Goal: Information Seeking & Learning: Learn about a topic

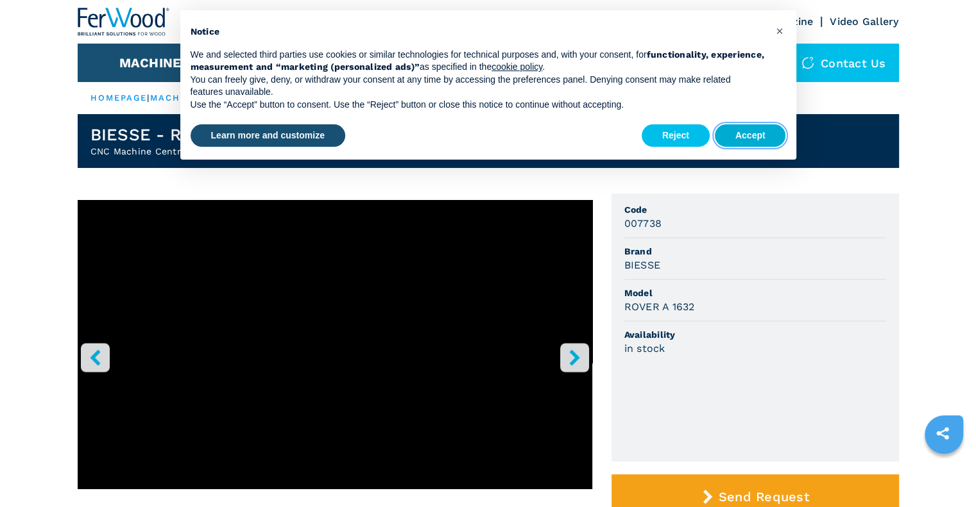
click at [747, 131] on button "Accept" at bounding box center [750, 135] width 71 height 23
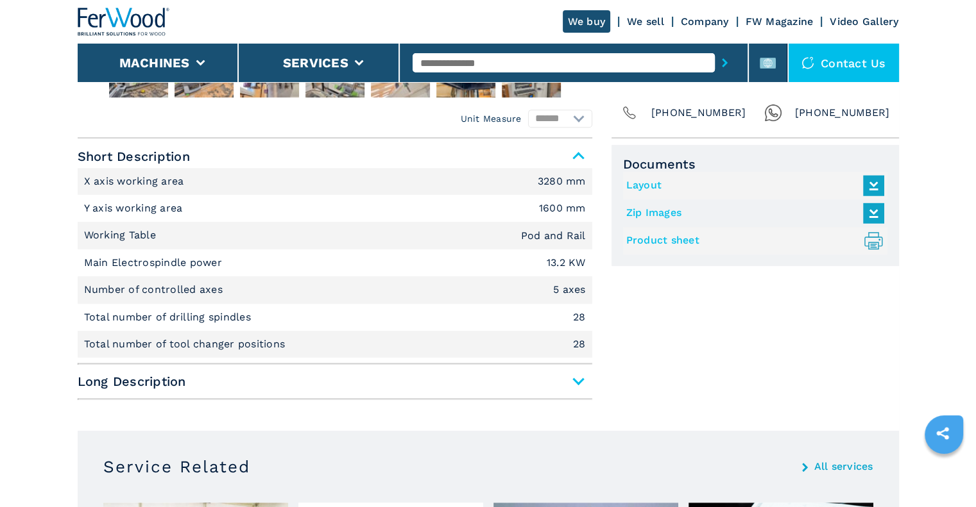
scroll to position [513, 0]
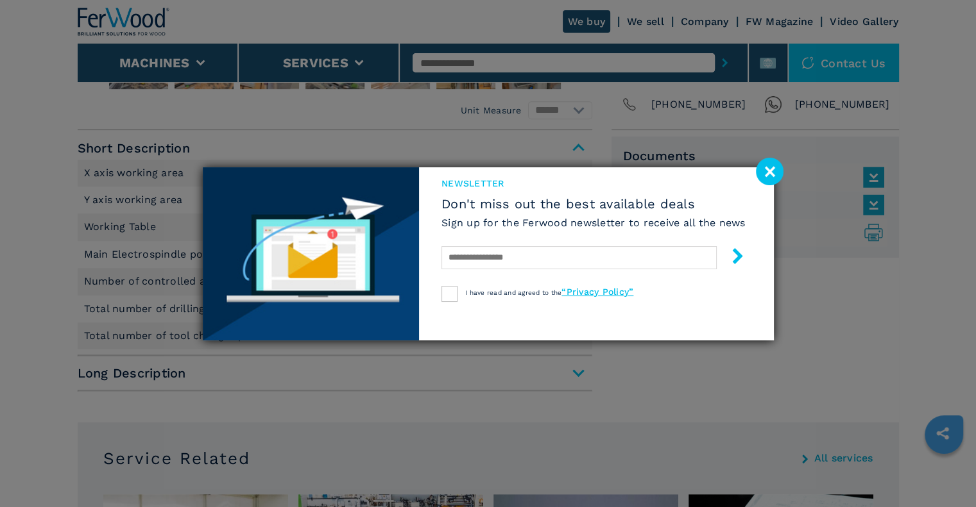
click at [771, 176] on image at bounding box center [770, 172] width 28 height 28
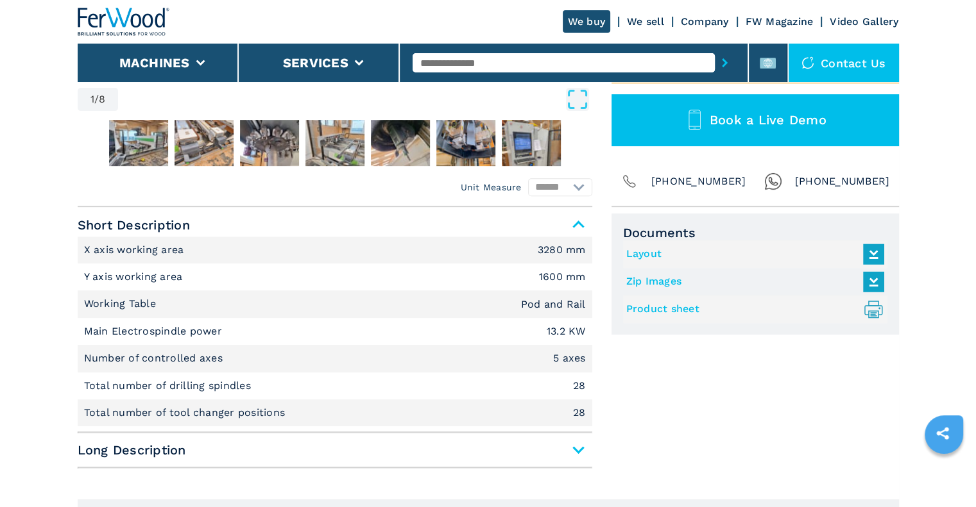
scroll to position [0, 0]
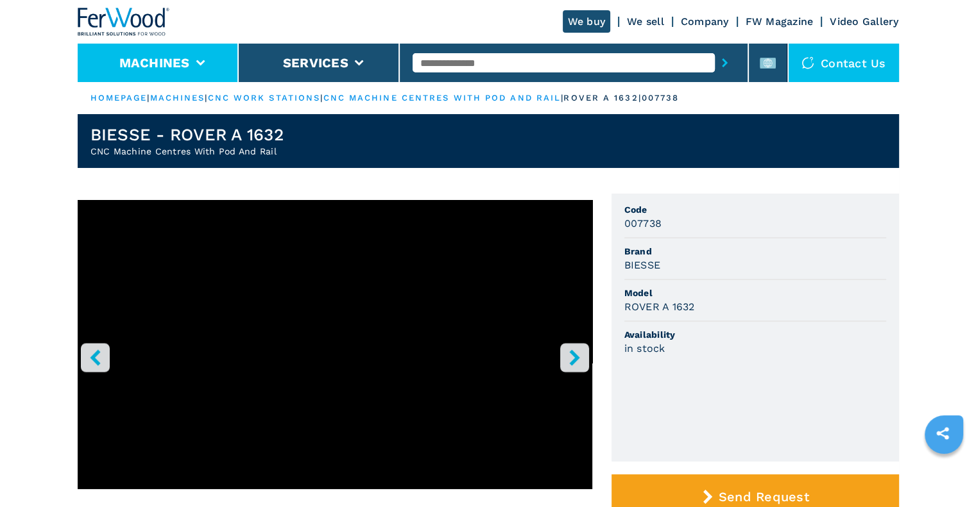
click at [177, 58] on button "Machines" at bounding box center [154, 62] width 71 height 15
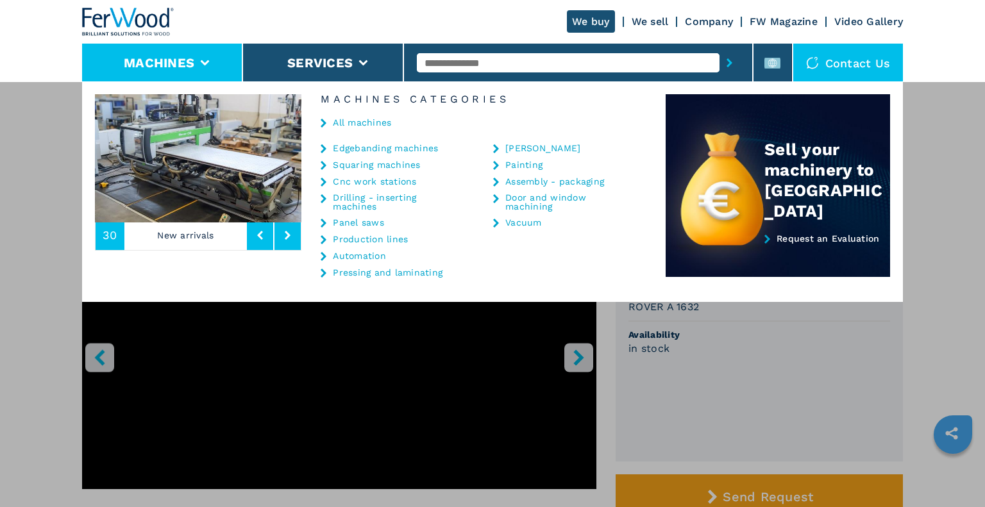
click at [391, 183] on link "Cnc work stations" at bounding box center [374, 181] width 83 height 9
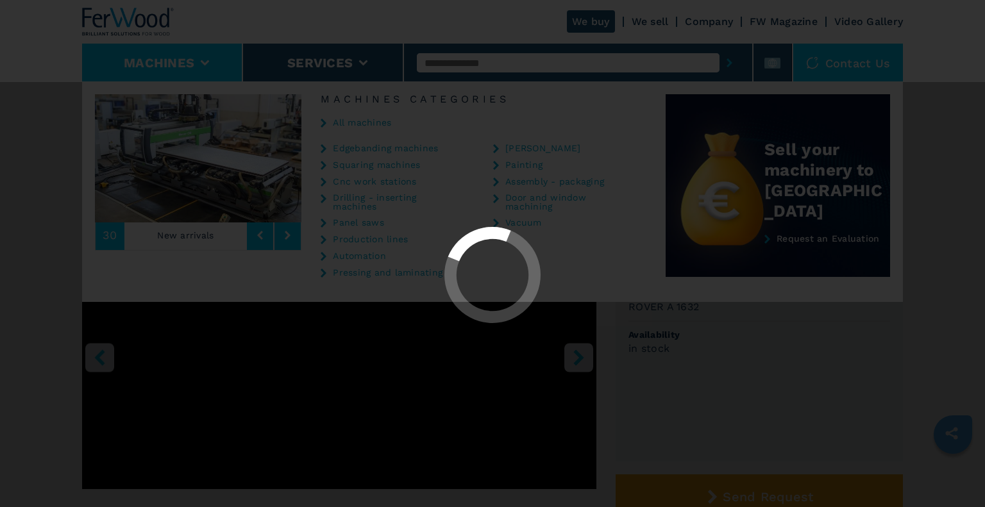
select select "**********"
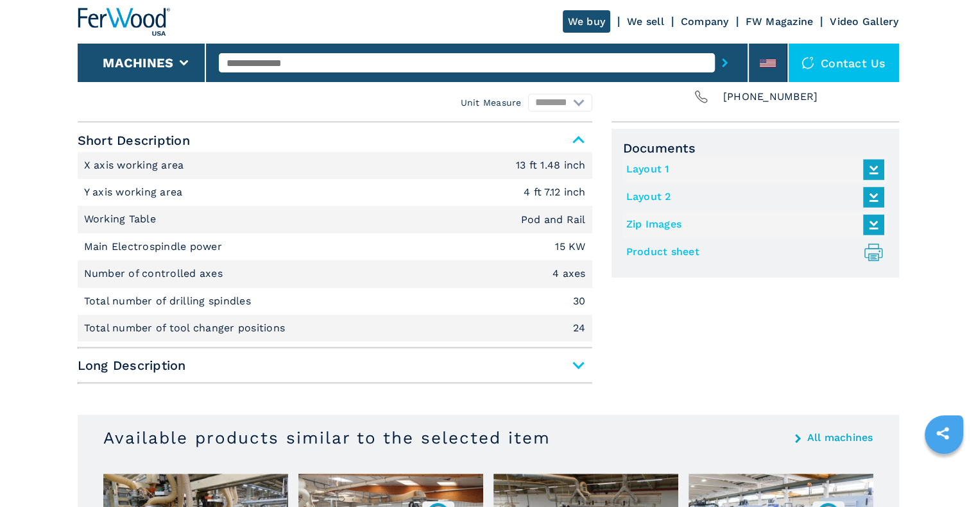
scroll to position [519, 0]
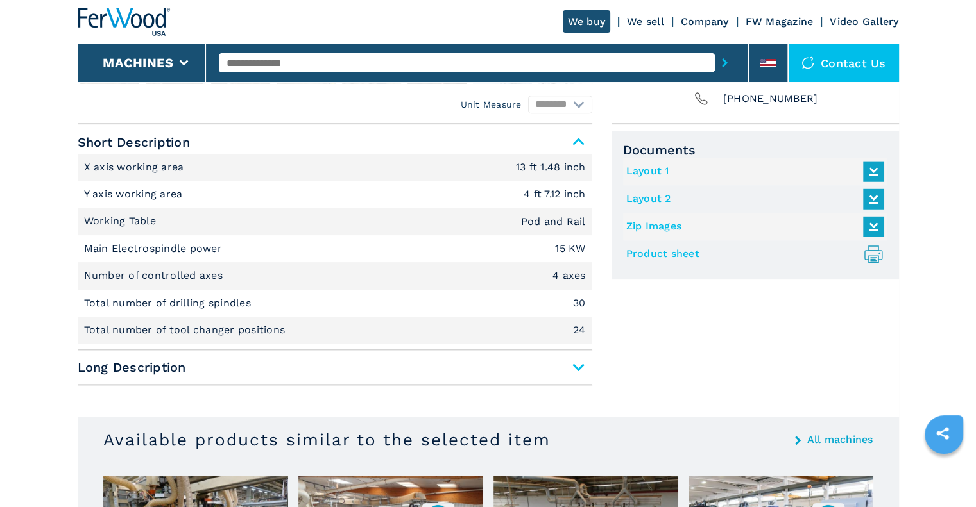
click at [574, 371] on span "Long Description" at bounding box center [335, 367] width 515 height 23
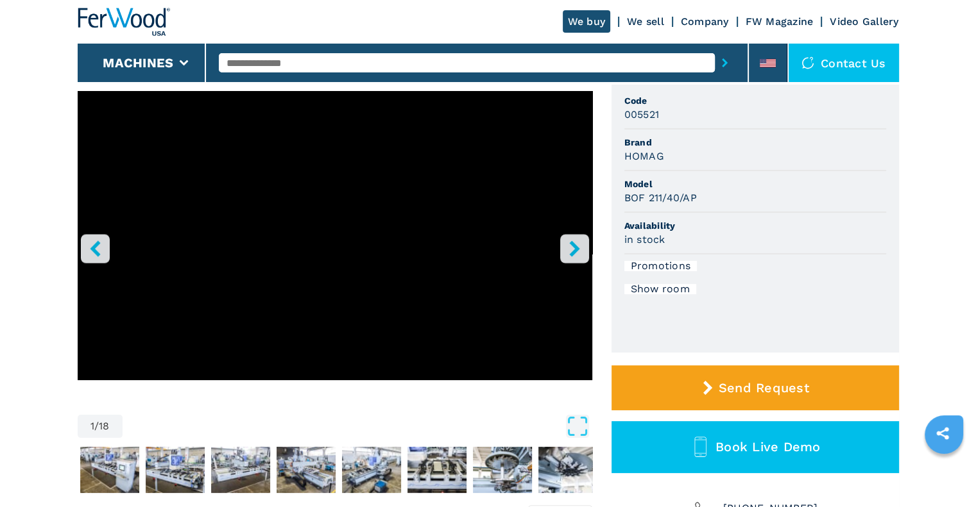
scroll to position [108, 0]
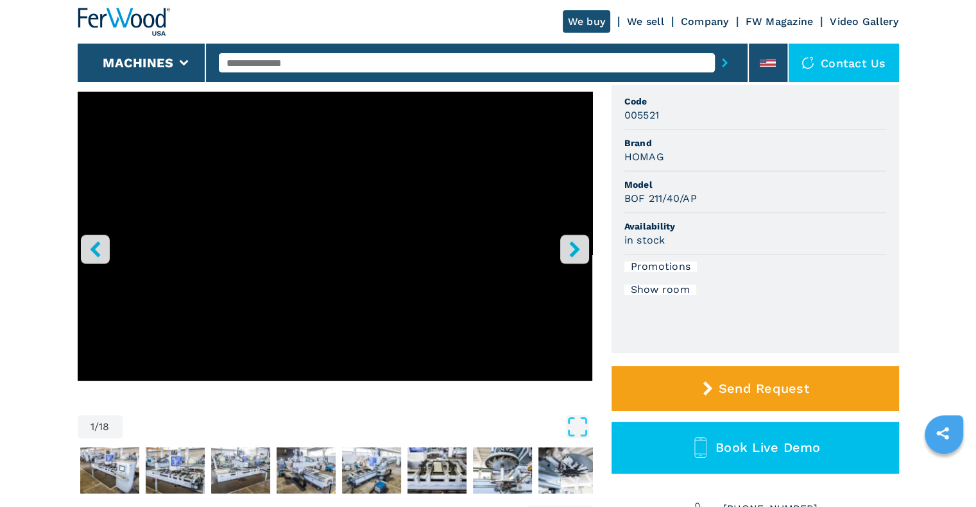
click at [588, 251] on button "right-button" at bounding box center [574, 249] width 29 height 29
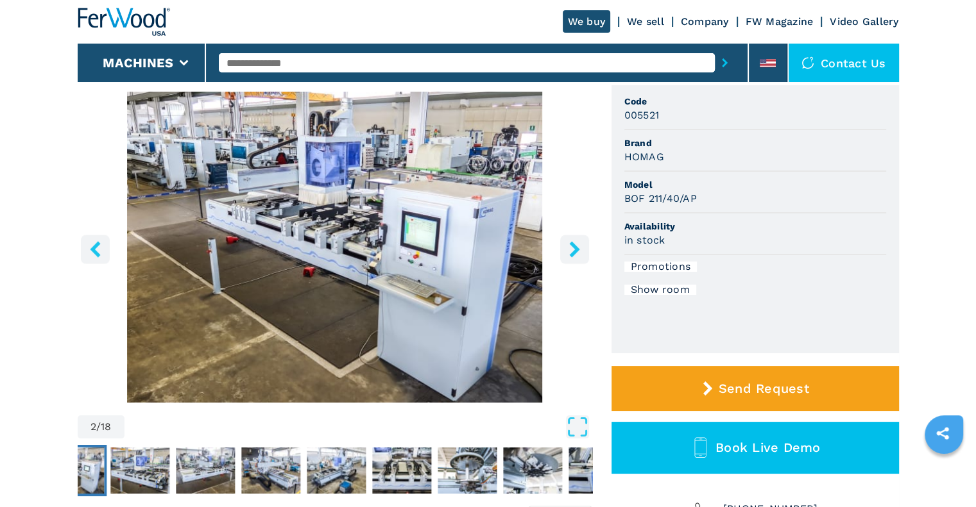
click at [588, 251] on button "right-button" at bounding box center [574, 249] width 29 height 29
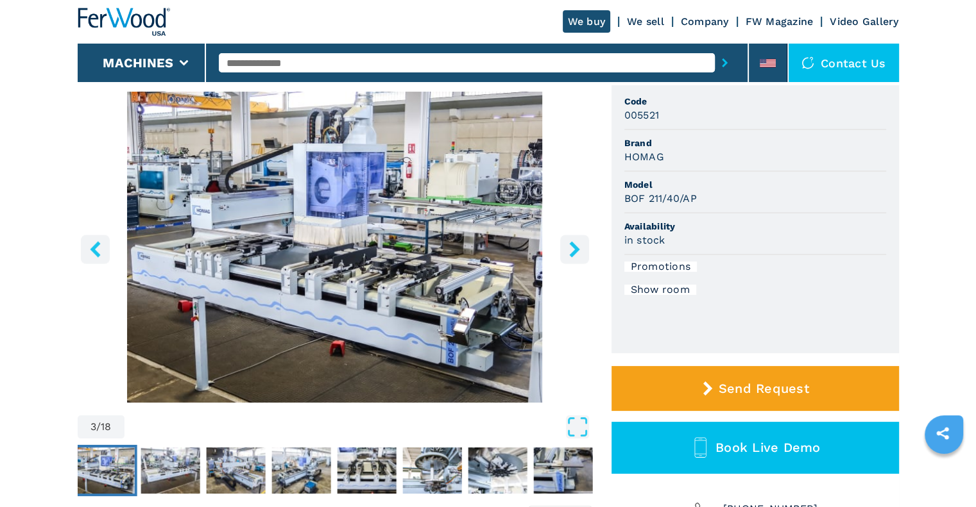
click at [588, 251] on button "right-button" at bounding box center [574, 249] width 29 height 29
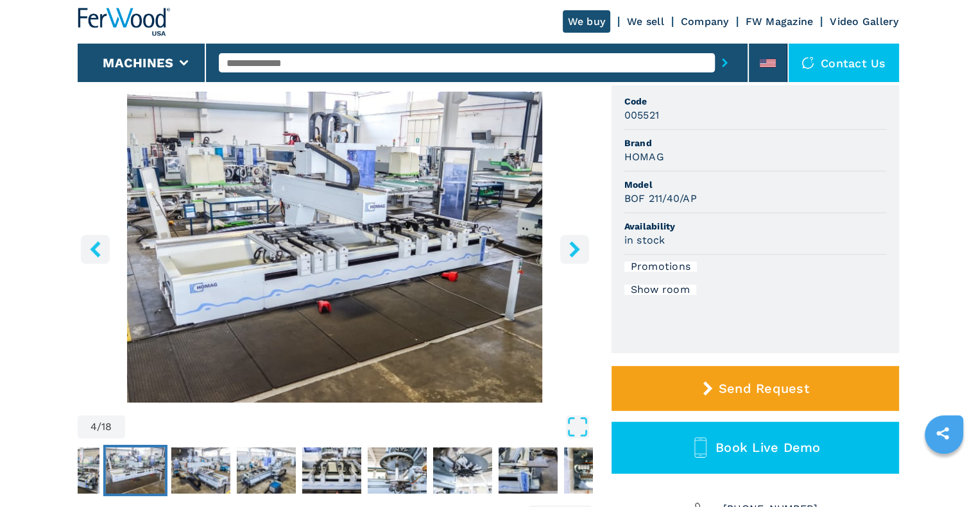
click at [588, 251] on button "right-button" at bounding box center [574, 249] width 29 height 29
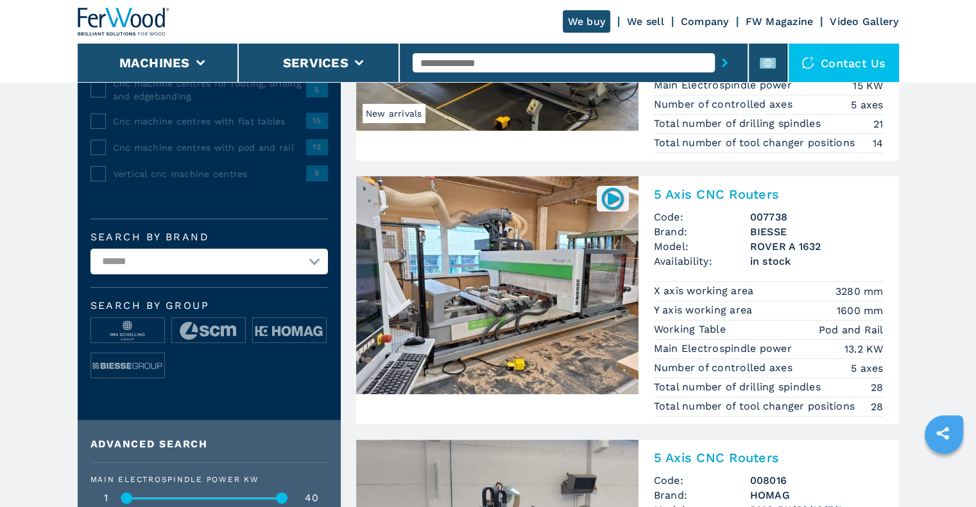
scroll to position [284, 0]
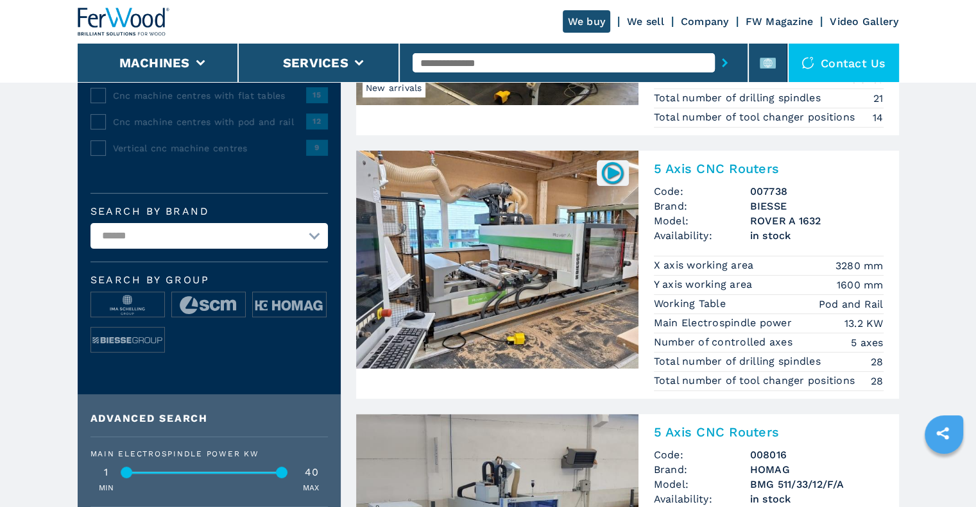
click at [529, 237] on img at bounding box center [497, 260] width 282 height 218
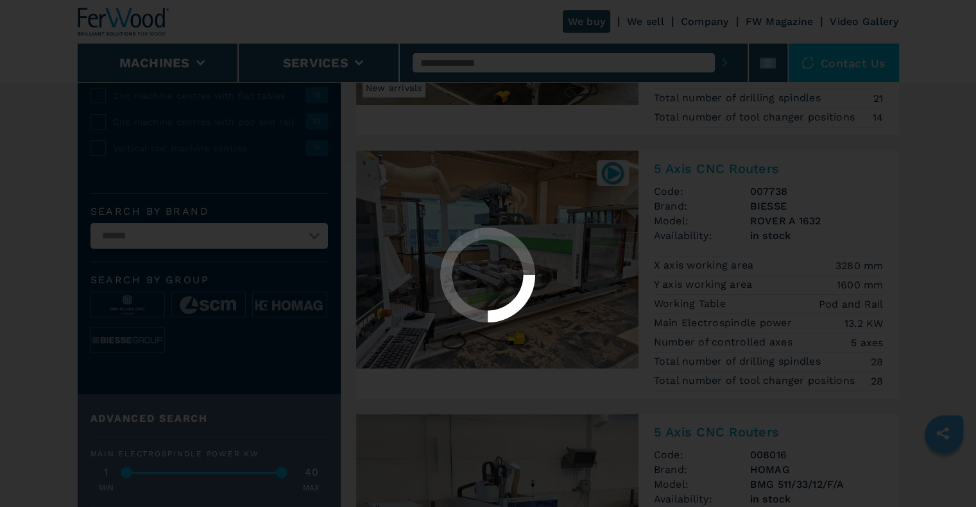
scroll to position [0, 0]
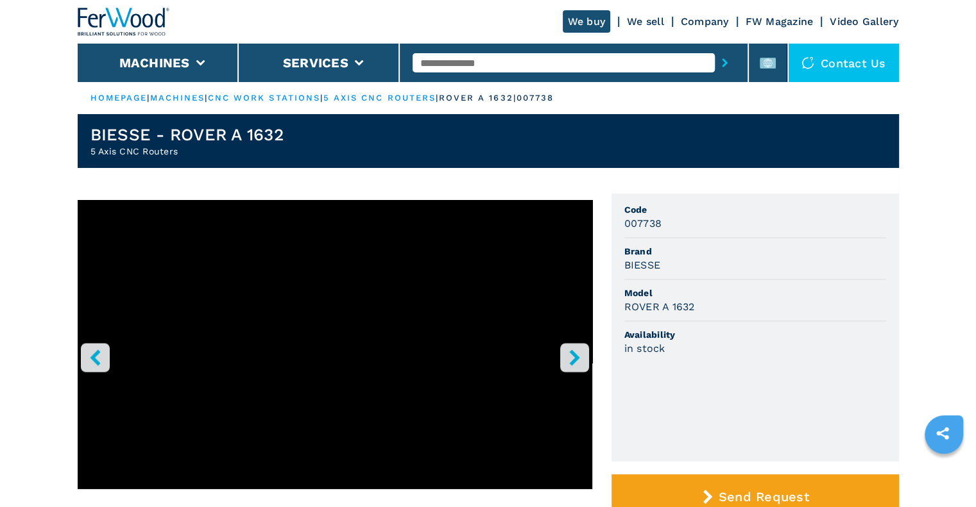
click at [584, 358] on button "right-button" at bounding box center [574, 357] width 29 height 29
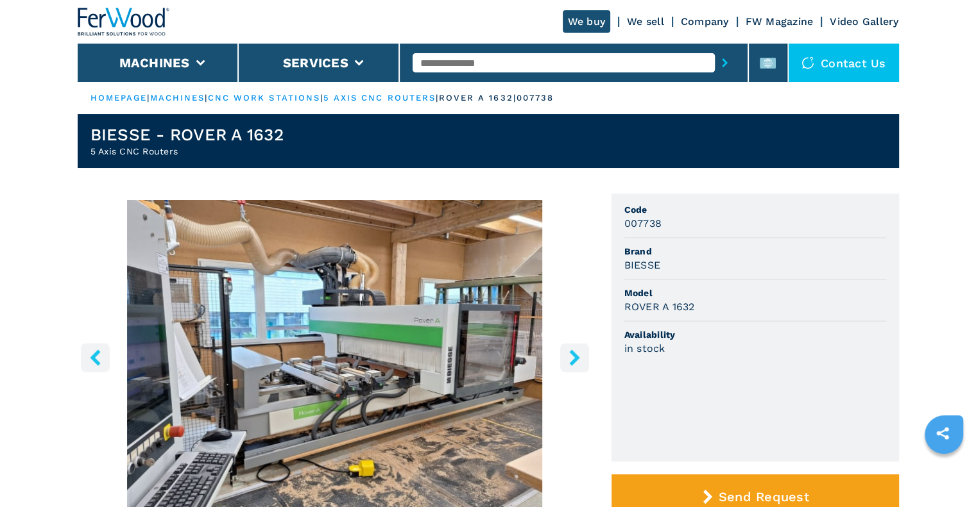
click at [584, 358] on button "right-button" at bounding box center [574, 357] width 29 height 29
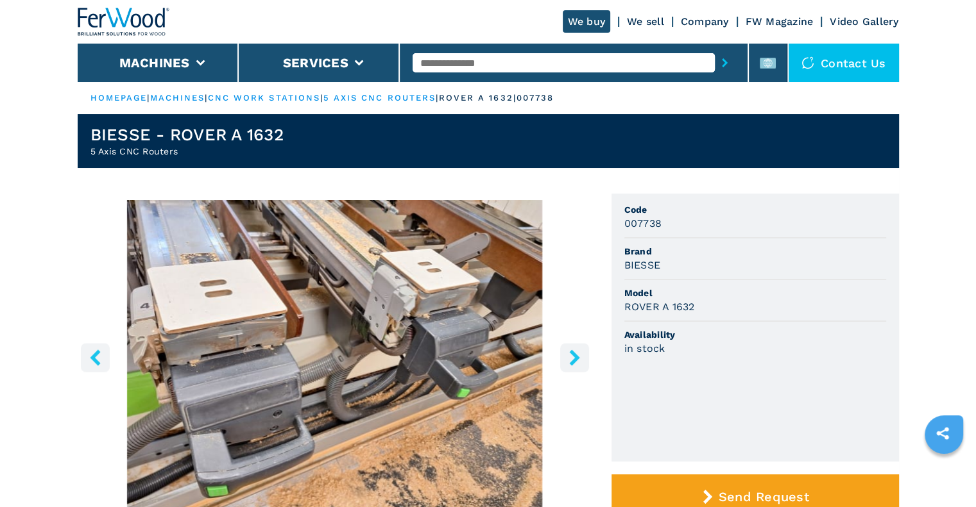
click at [577, 365] on icon "right-button" at bounding box center [575, 358] width 16 height 16
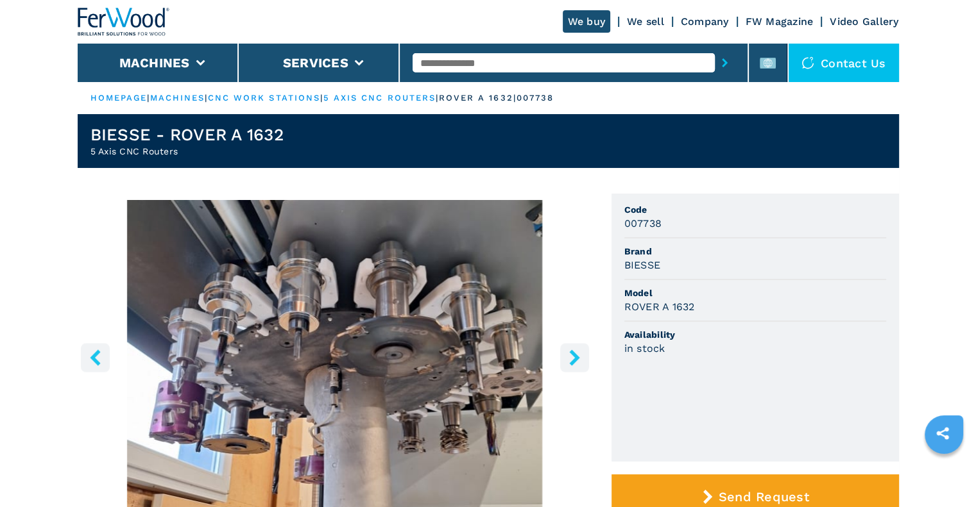
click at [577, 365] on icon "right-button" at bounding box center [575, 358] width 16 height 16
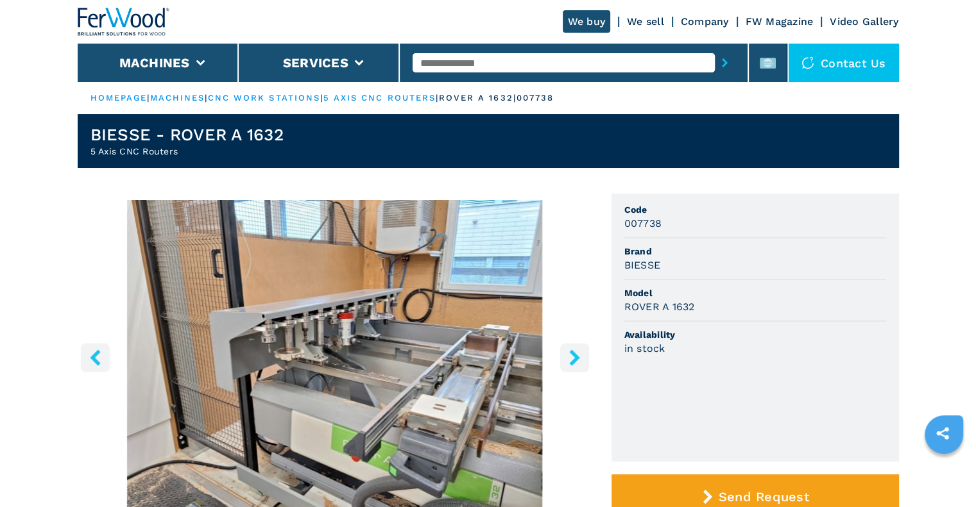
click at [577, 365] on icon "right-button" at bounding box center [575, 358] width 16 height 16
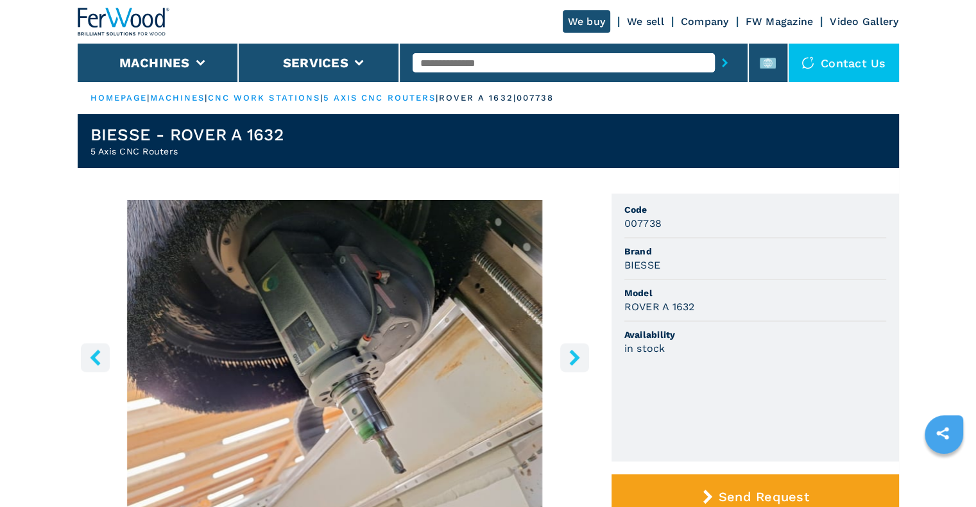
click at [577, 365] on icon "right-button" at bounding box center [575, 358] width 16 height 16
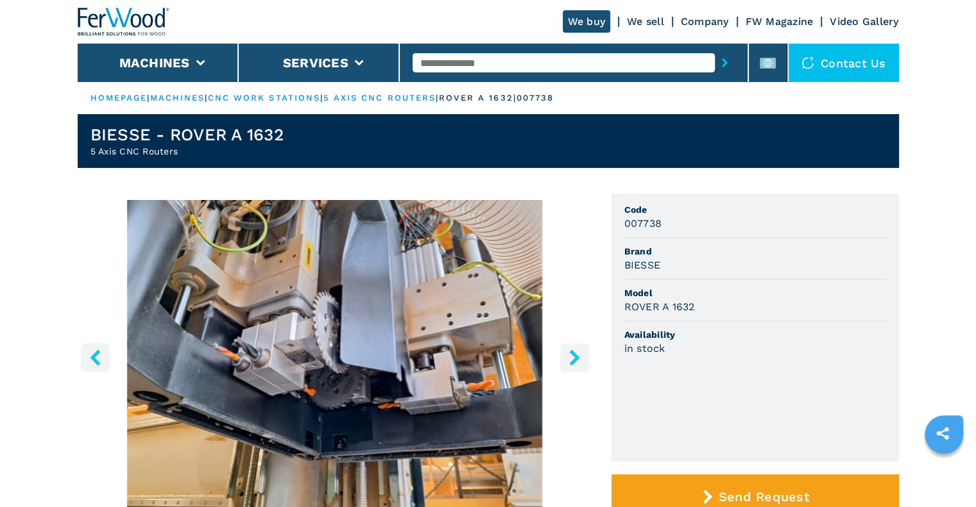
click at [577, 365] on icon "right-button" at bounding box center [575, 358] width 16 height 16
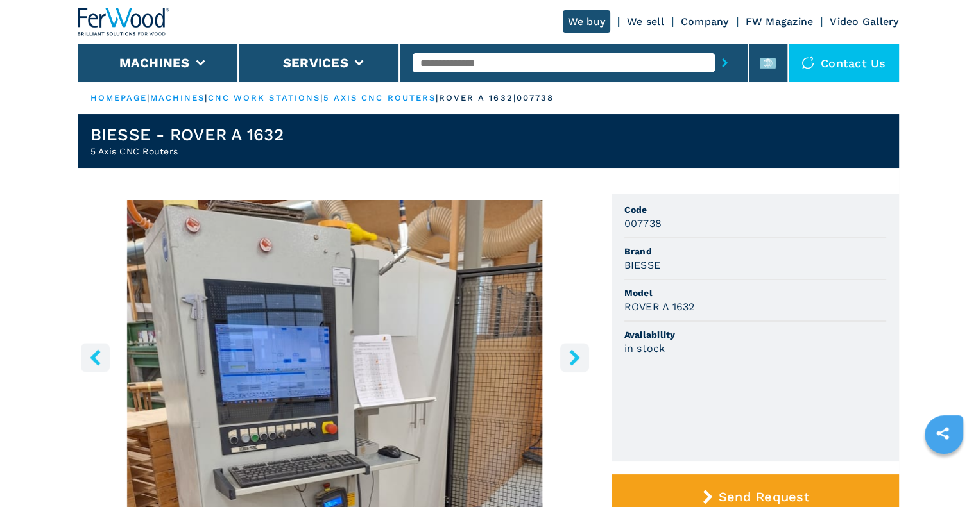
click at [577, 365] on icon "right-button" at bounding box center [575, 358] width 16 height 16
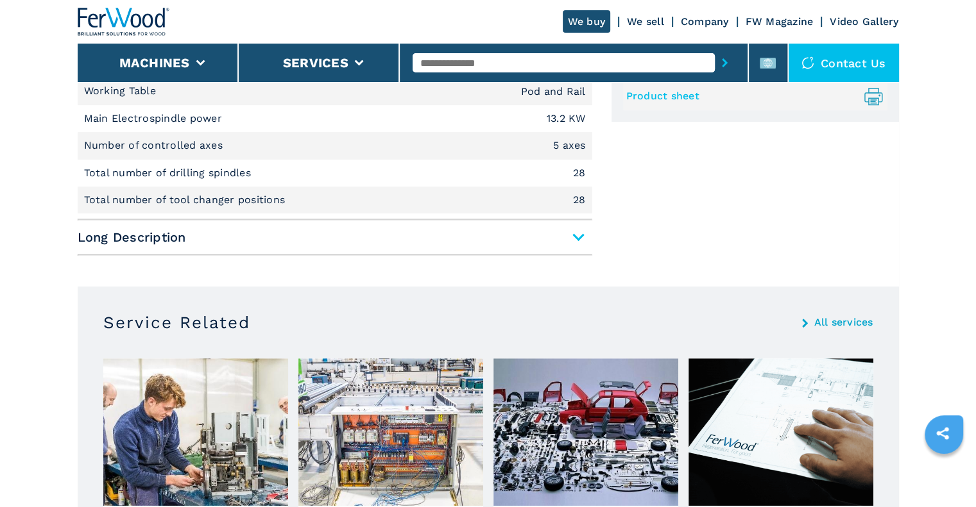
scroll to position [744, 0]
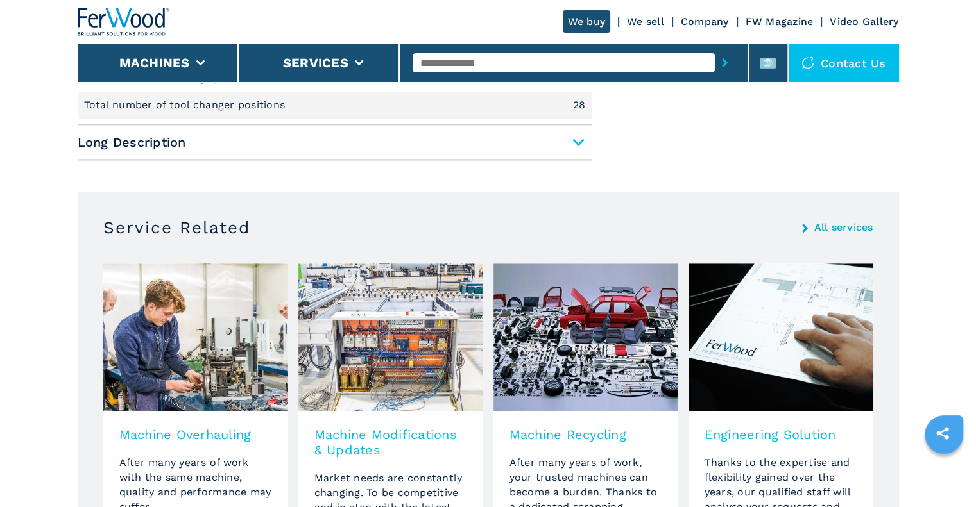
click at [583, 141] on span "Long Description" at bounding box center [335, 142] width 515 height 23
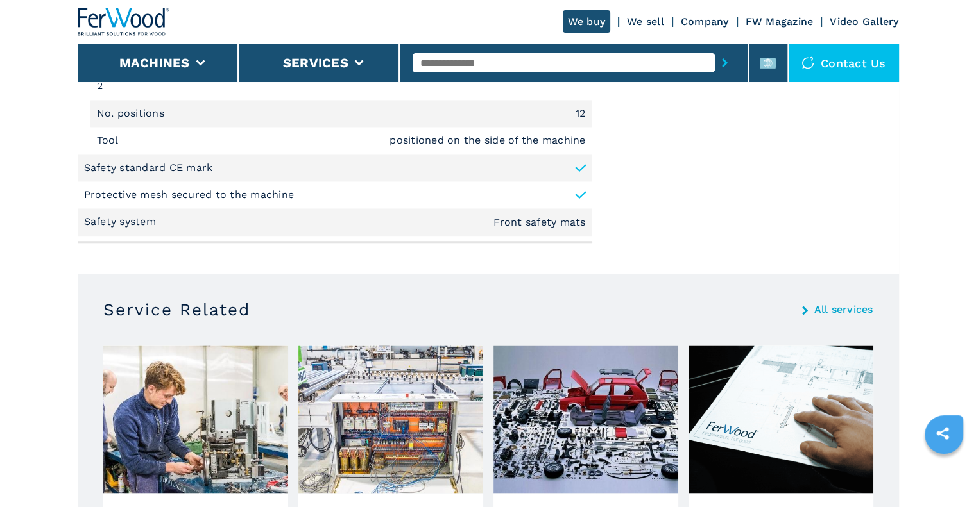
click at [583, 141] on em "positioned on the side of the machine" at bounding box center [487, 140] width 196 height 10
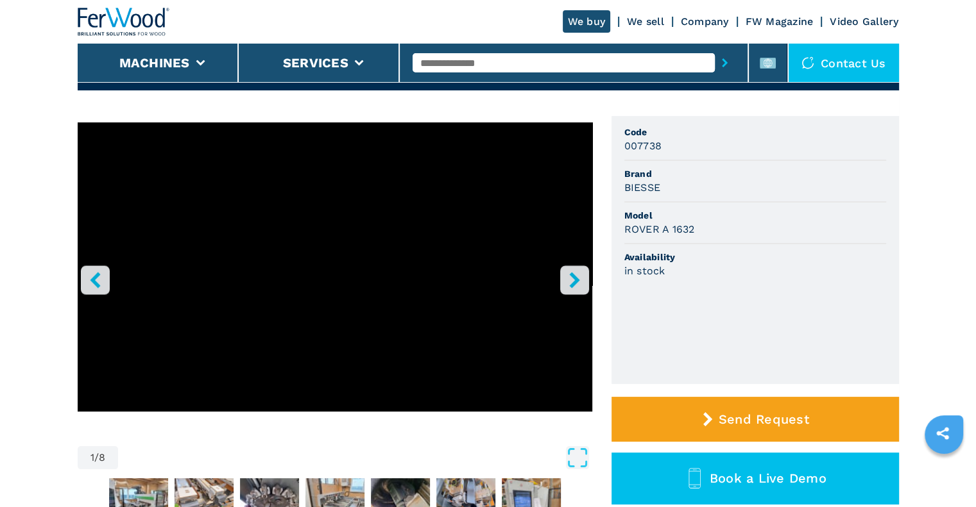
scroll to position [77, 0]
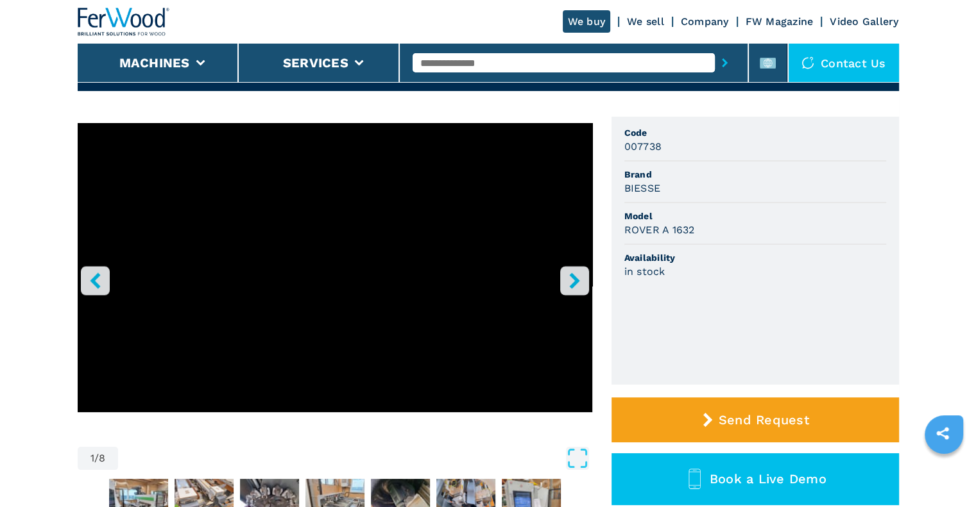
click at [103, 275] on icon "left-button" at bounding box center [95, 281] width 16 height 16
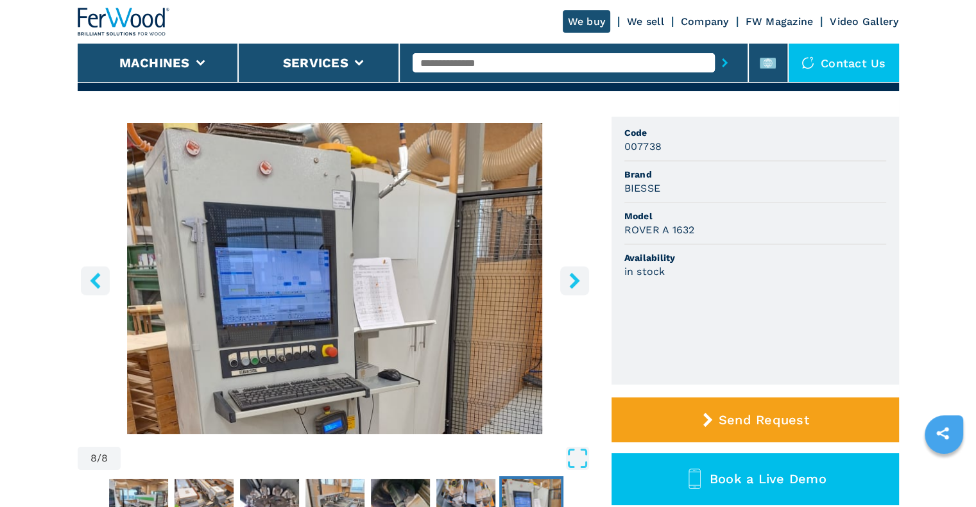
click at [103, 275] on icon "left-button" at bounding box center [95, 281] width 16 height 16
